Goal: Task Accomplishment & Management: Manage account settings

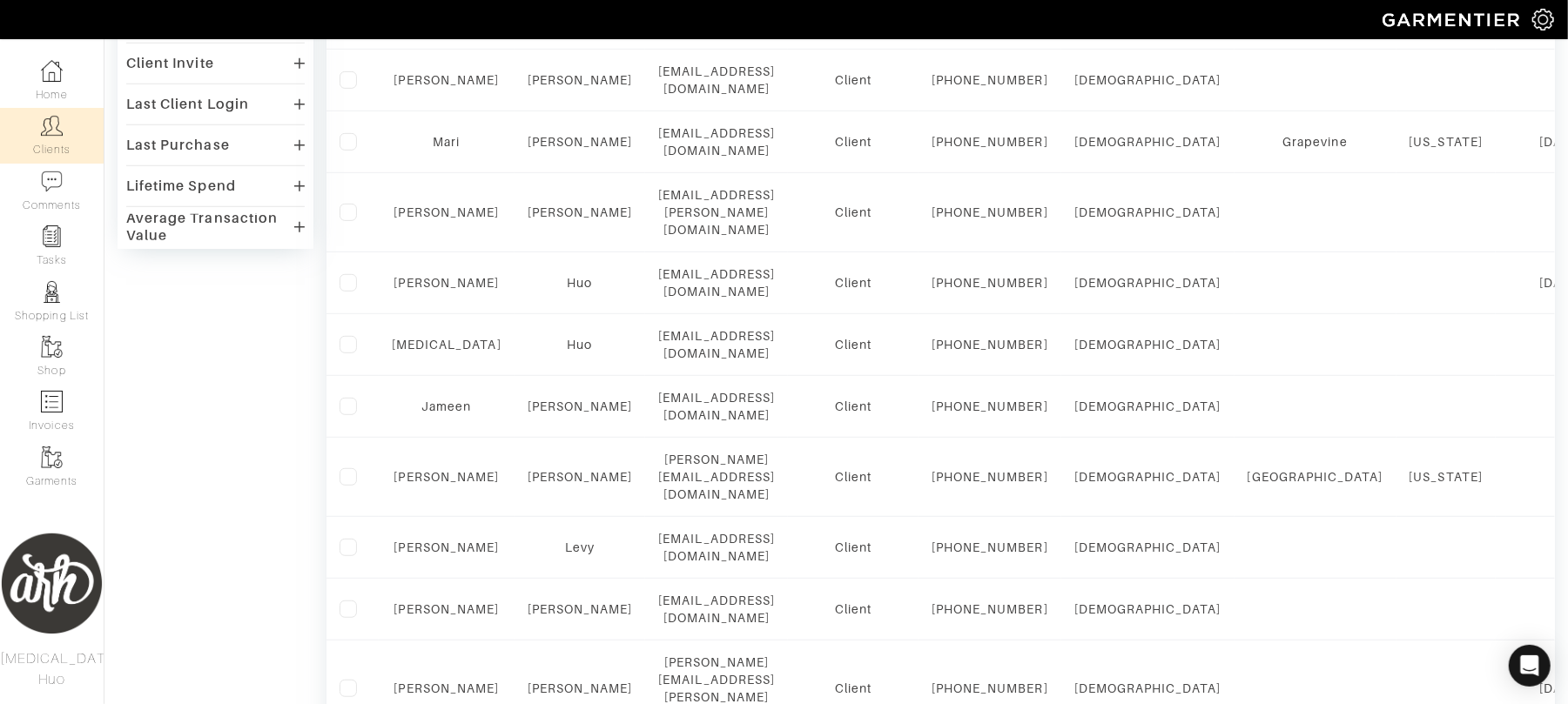
scroll to position [611, 0]
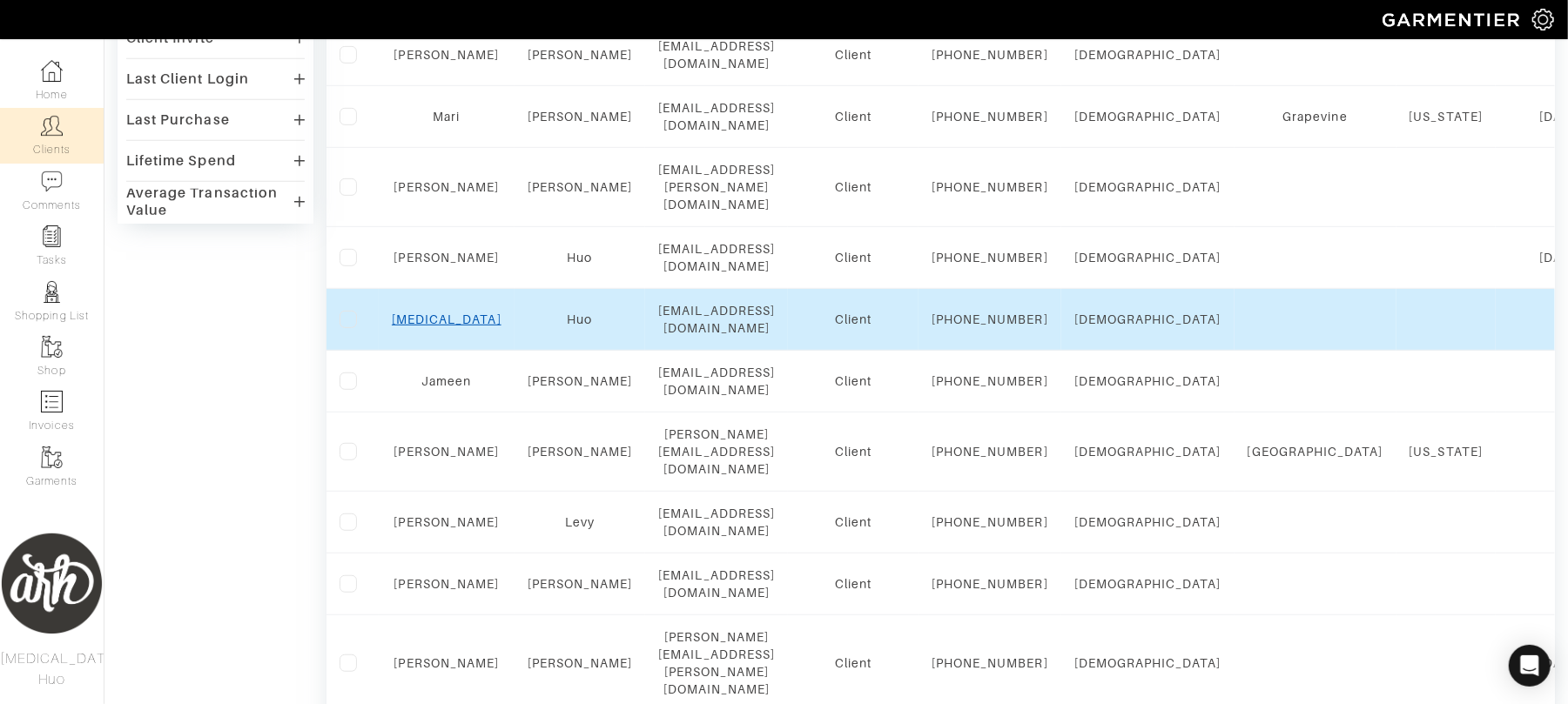
click at [442, 326] on link "[MEDICAL_DATA]" at bounding box center [446, 319] width 110 height 14
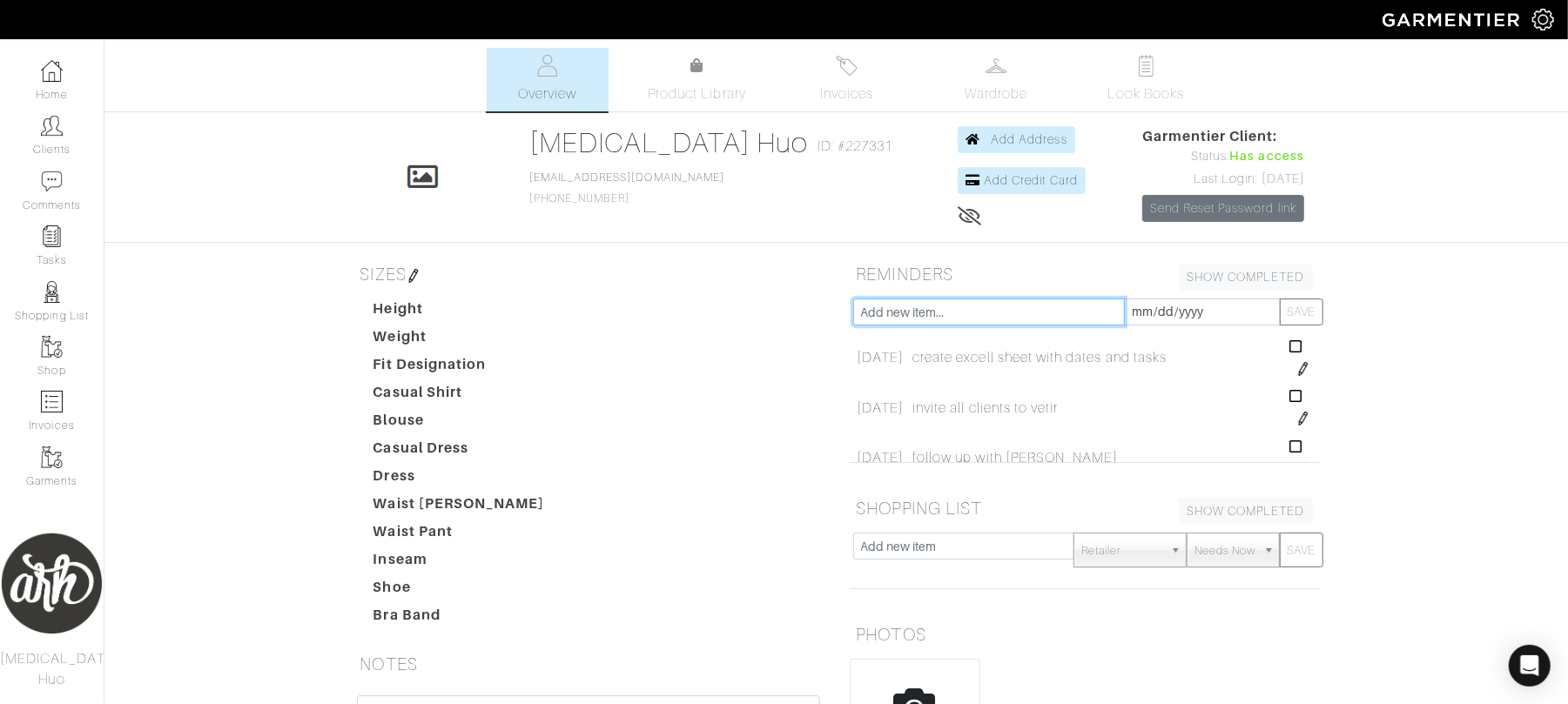
click at [935, 318] on input "text" at bounding box center [988, 311] width 272 height 27
type input "Circle Back with [PERSON_NAME]"
click at [1161, 314] on input "[DATE]" at bounding box center [1202, 311] width 157 height 27
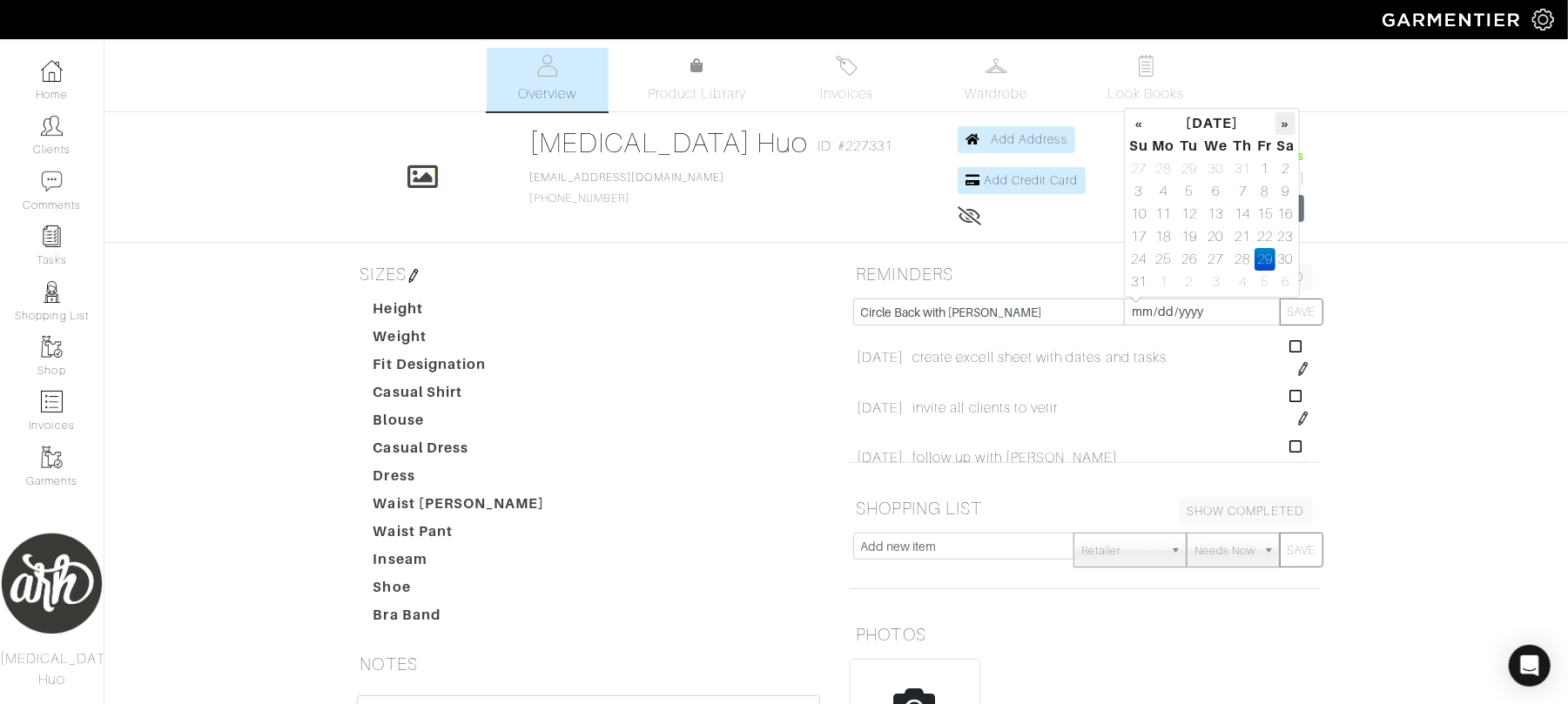
click at [1290, 120] on th "»" at bounding box center [1285, 124] width 20 height 23
click at [1185, 258] on td "30" at bounding box center [1189, 259] width 24 height 23
type input "[DATE]"
click at [1293, 325] on button "SAVE" at bounding box center [1301, 311] width 43 height 27
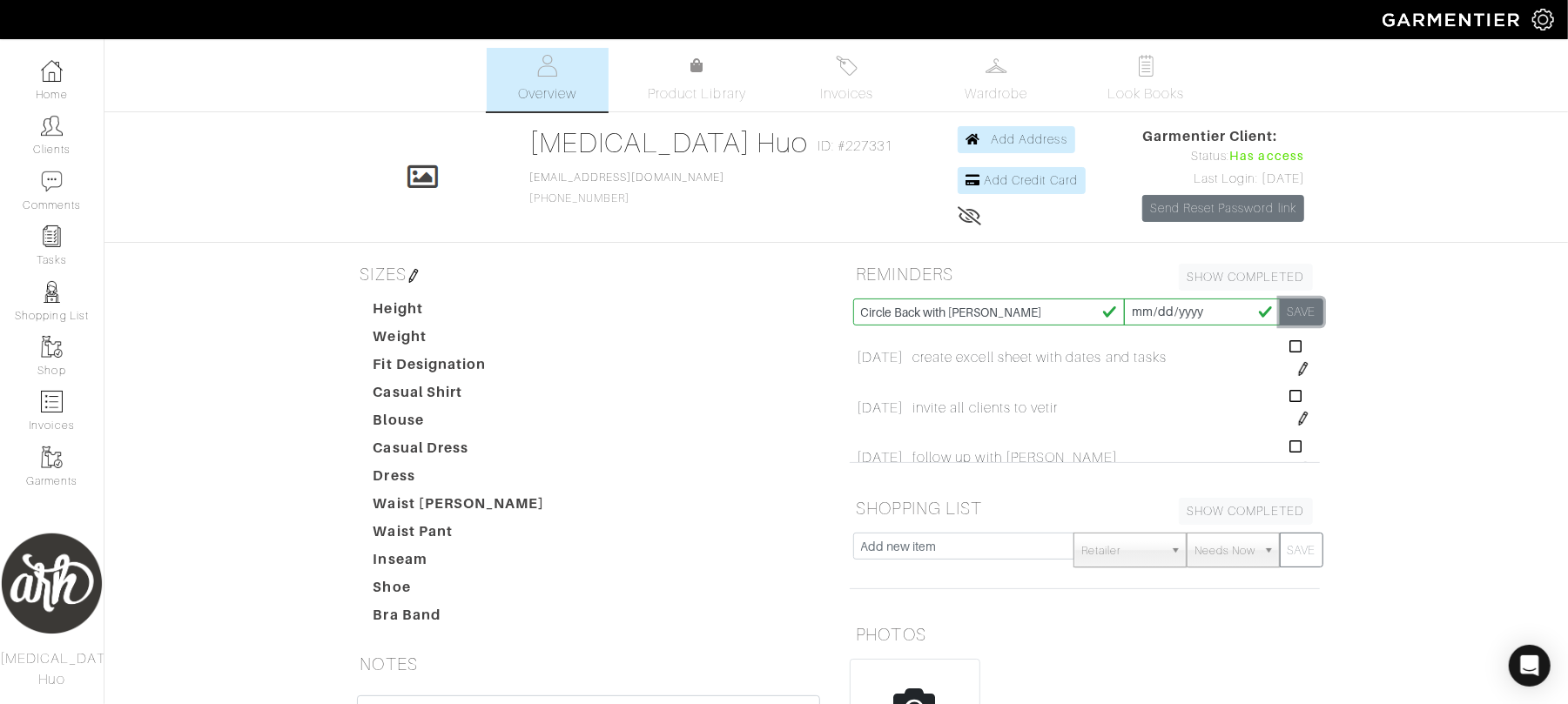
type input "[DATE]"
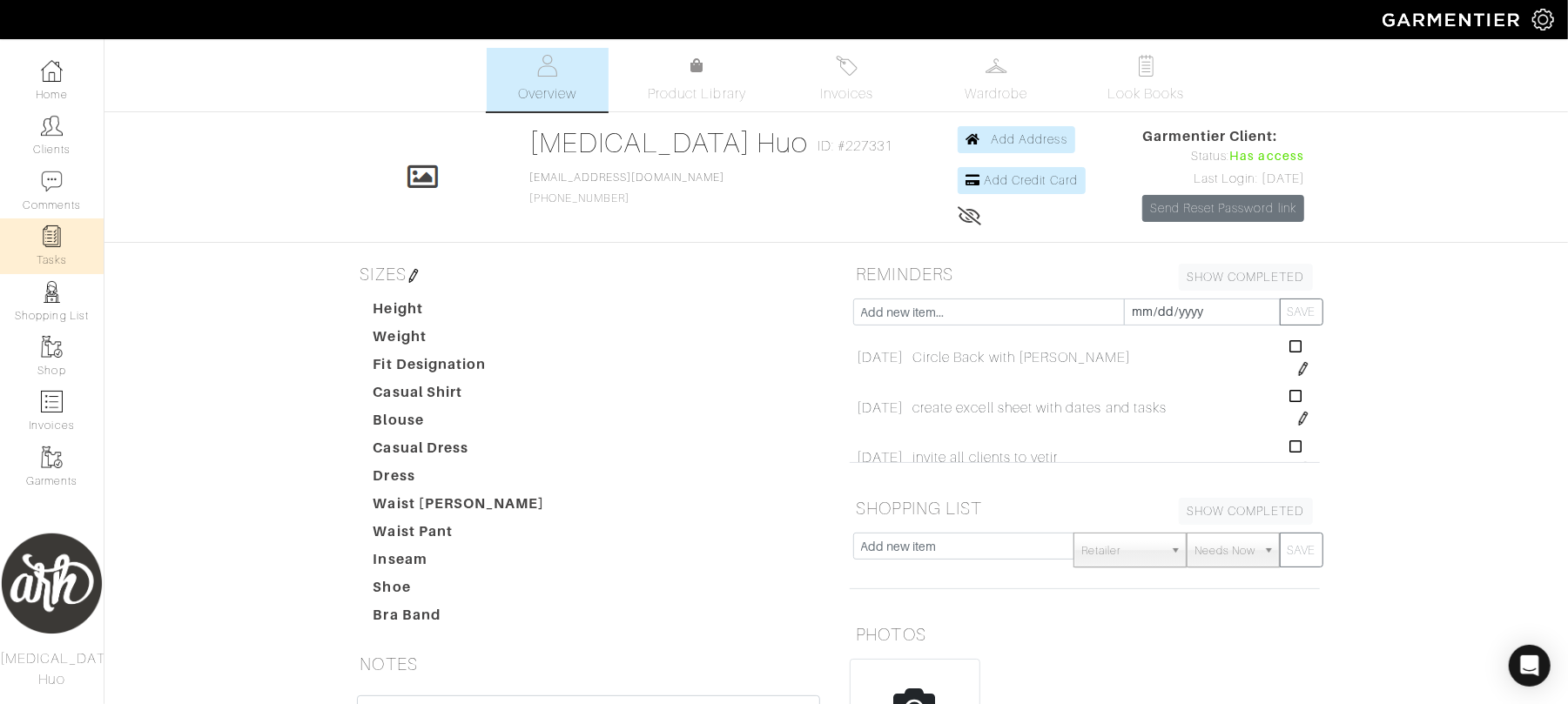
click at [54, 231] on img at bounding box center [52, 236] width 22 height 22
